Goal: Transaction & Acquisition: Obtain resource

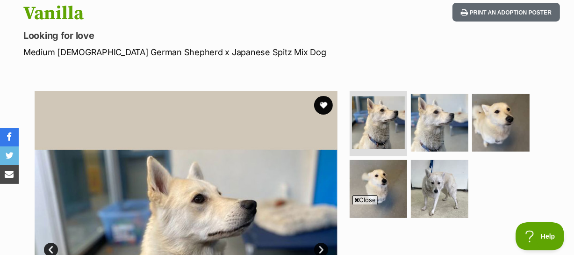
scroll to position [127, 0]
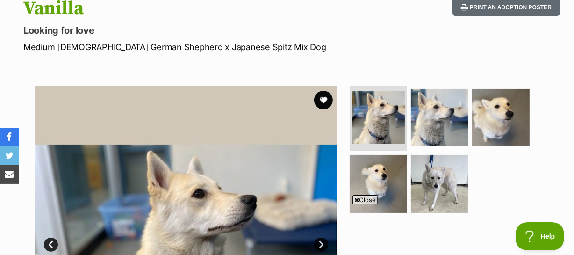
drag, startPoint x: 323, startPoint y: 75, endPoint x: 326, endPoint y: 134, distance: 59.0
click at [323, 91] on button "favourite" at bounding box center [323, 100] width 19 height 19
click at [367, 198] on span "Close" at bounding box center [365, 199] width 25 height 9
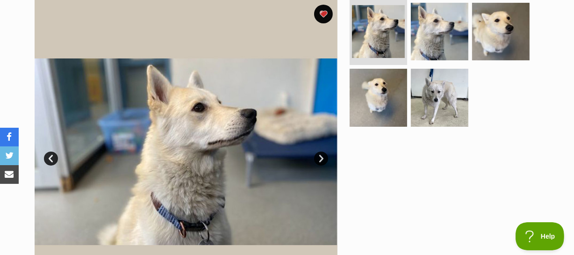
scroll to position [212, 0]
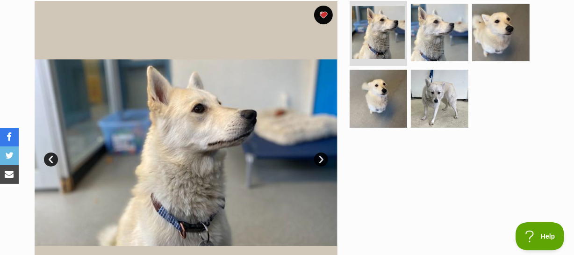
click at [321, 152] on link "Next" at bounding box center [321, 159] width 14 height 14
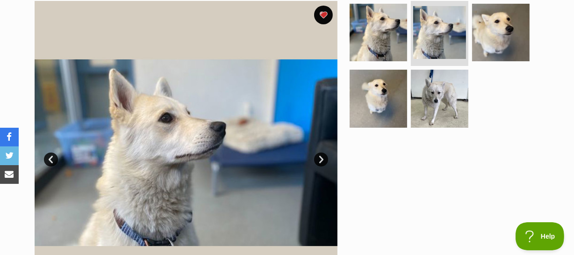
click at [319, 152] on link "Next" at bounding box center [321, 159] width 14 height 14
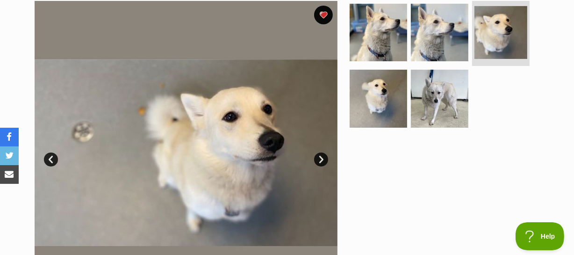
click at [319, 152] on link "Next" at bounding box center [321, 159] width 14 height 14
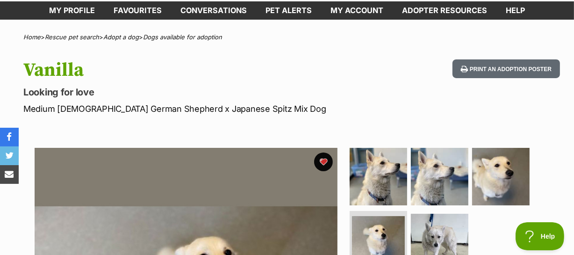
scroll to position [0, 0]
